Goal: Task Accomplishment & Management: Complete application form

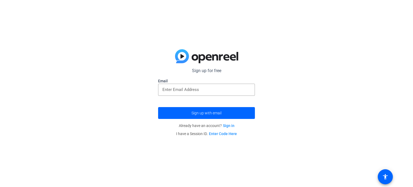
click at [229, 133] on link "Enter Code Here" at bounding box center [223, 133] width 28 height 4
click at [231, 126] on link "Sign in" at bounding box center [229, 125] width 12 height 4
click at [197, 90] on input "email" at bounding box center [206, 89] width 88 height 6
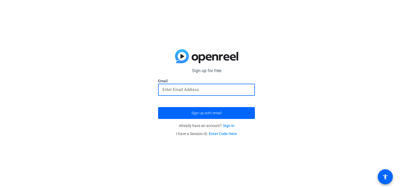
click at [197, 90] on input "email" at bounding box center [206, 89] width 88 height 6
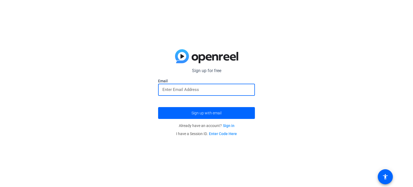
click at [197, 90] on input "email" at bounding box center [206, 89] width 88 height 6
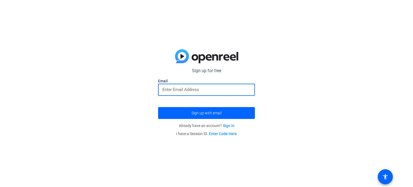
click at [197, 90] on input "email" at bounding box center [206, 89] width 88 height 6
